Goal: Find specific page/section: Find specific page/section

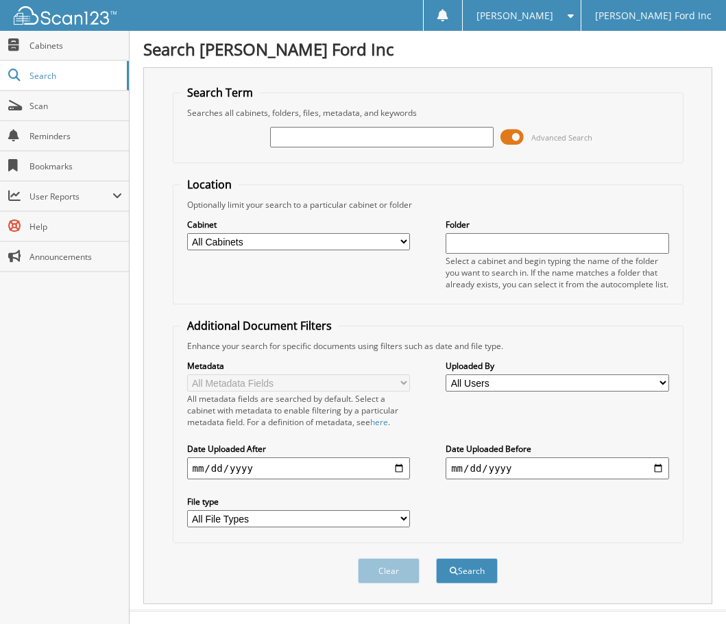
click at [350, 134] on input "text" at bounding box center [381, 137] width 223 height 21
type input "492135"
click at [436, 558] on button "Search" at bounding box center [467, 570] width 62 height 25
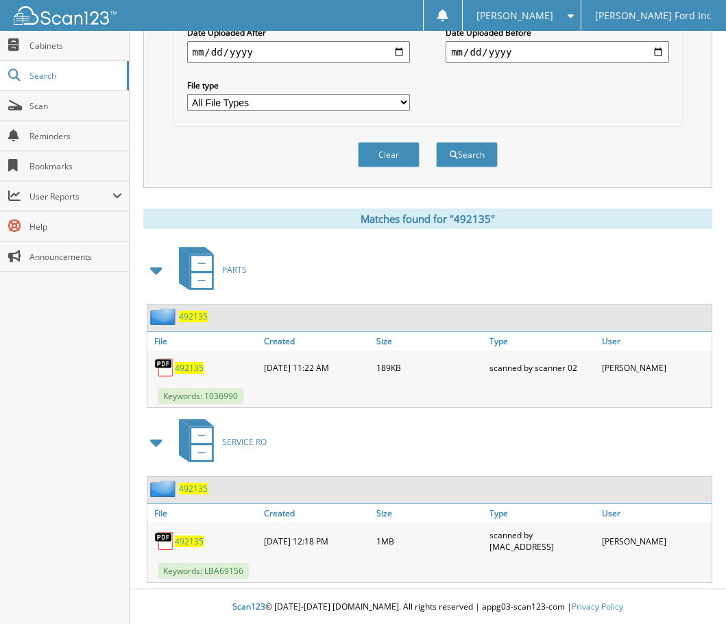
scroll to position [429, 0]
click at [199, 369] on span "492135" at bounding box center [189, 368] width 29 height 12
click at [182, 542] on span "492135" at bounding box center [189, 542] width 29 height 12
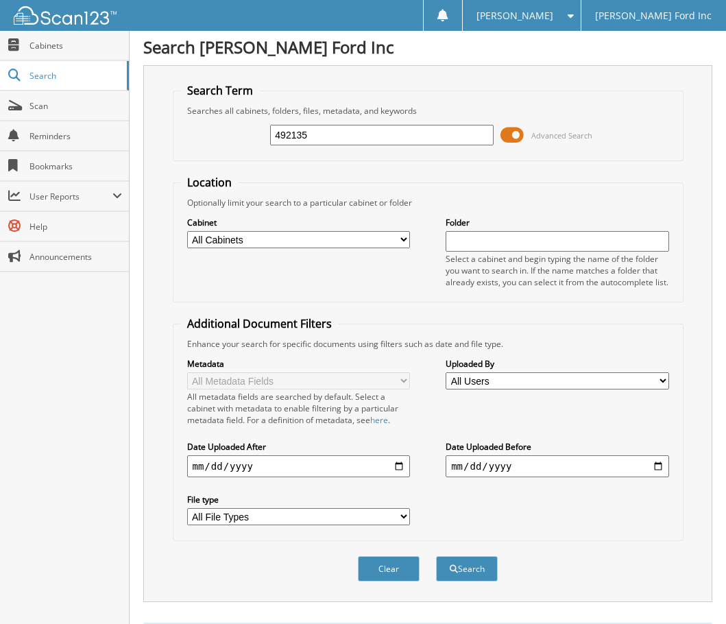
scroll to position [0, 0]
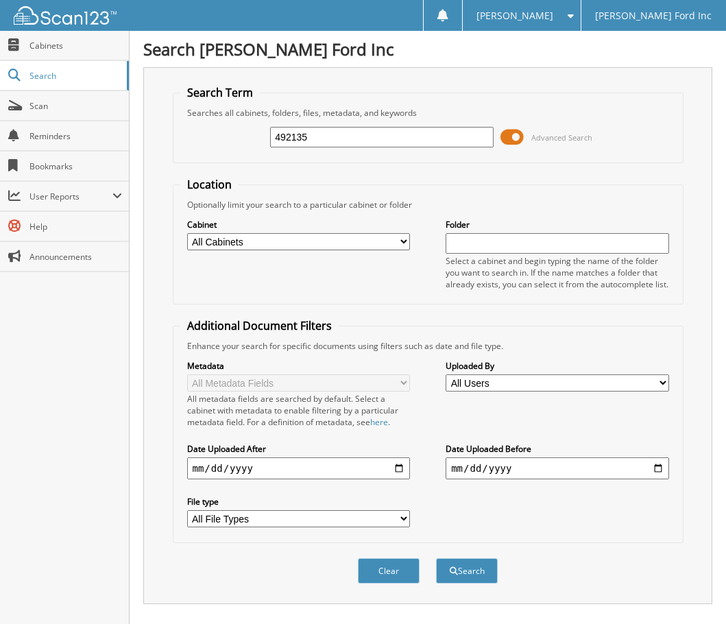
drag, startPoint x: 335, startPoint y: 141, endPoint x: 130, endPoint y: 133, distance: 204.6
click at [130, 133] on div "Search Mcree Ford Inc Search Term Searches all cabinets, folders, files, metada…" at bounding box center [428, 520] width 597 height 1040
type input "951431"
click at [436, 558] on button "Search" at bounding box center [467, 570] width 62 height 25
